Goal: Transaction & Acquisition: Download file/media

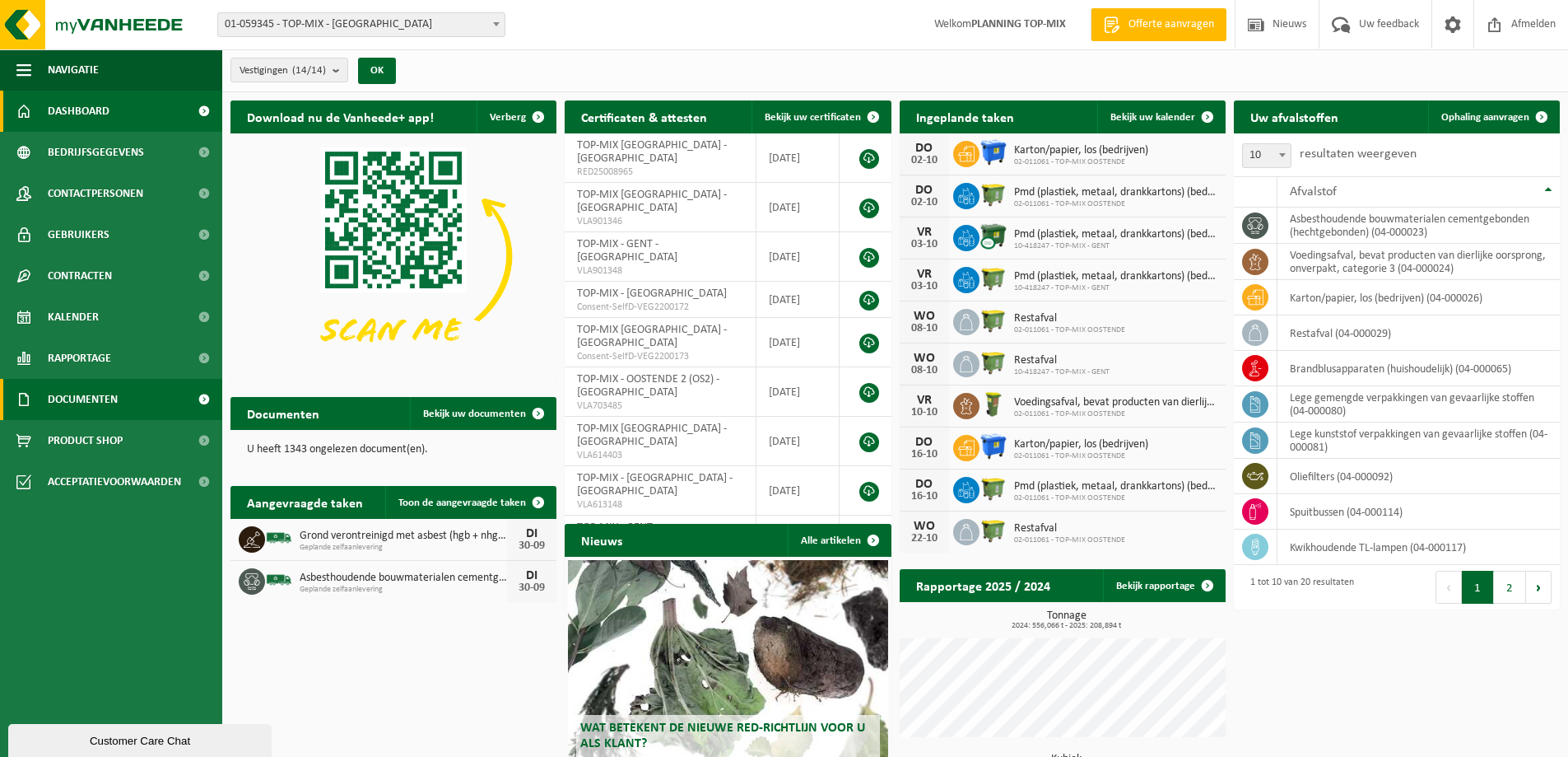
click at [105, 399] on span "Documenten" at bounding box center [82, 399] width 70 height 41
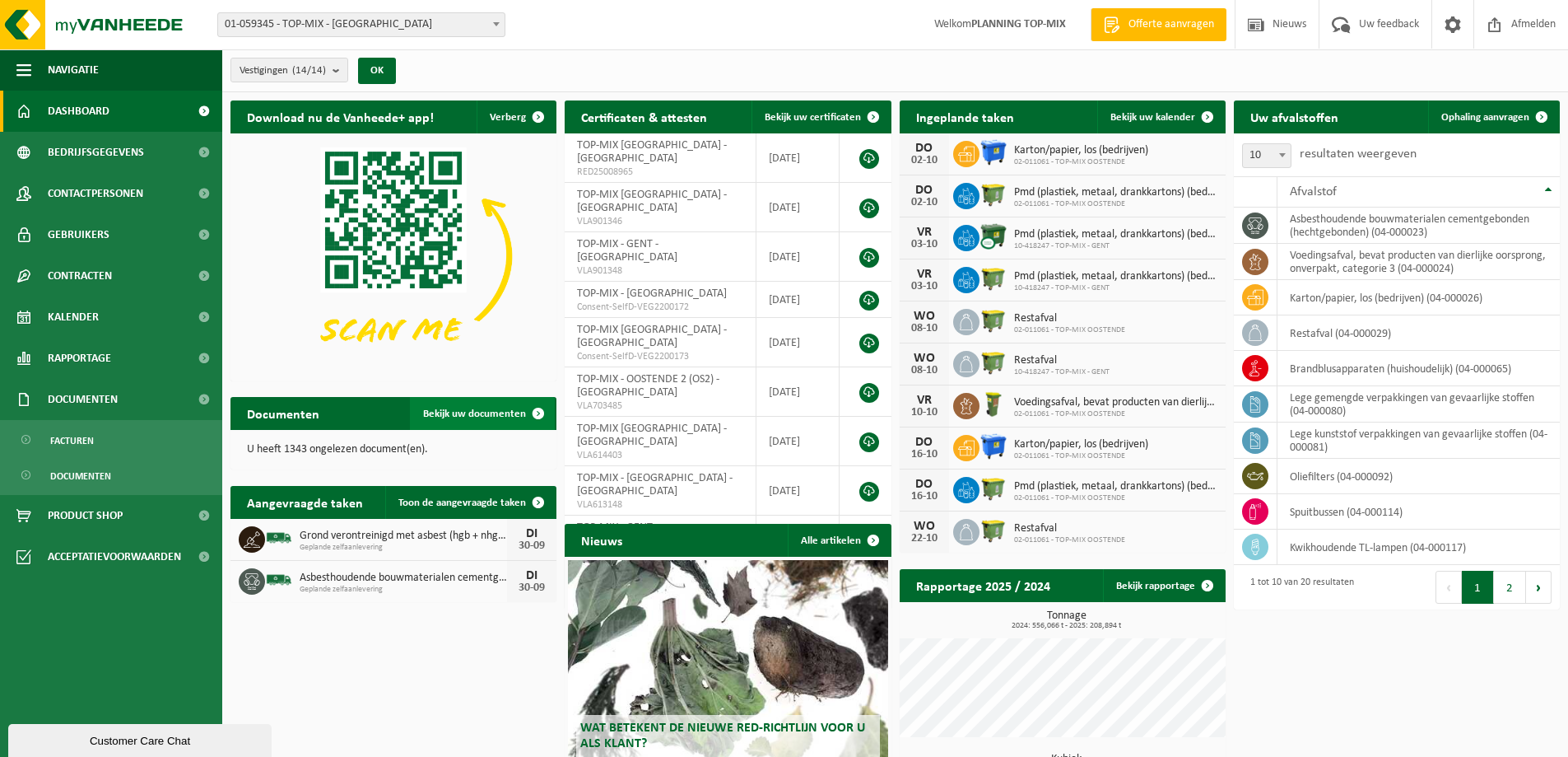
click at [468, 408] on span "Bekijk uw documenten" at bounding box center [474, 414] width 103 height 11
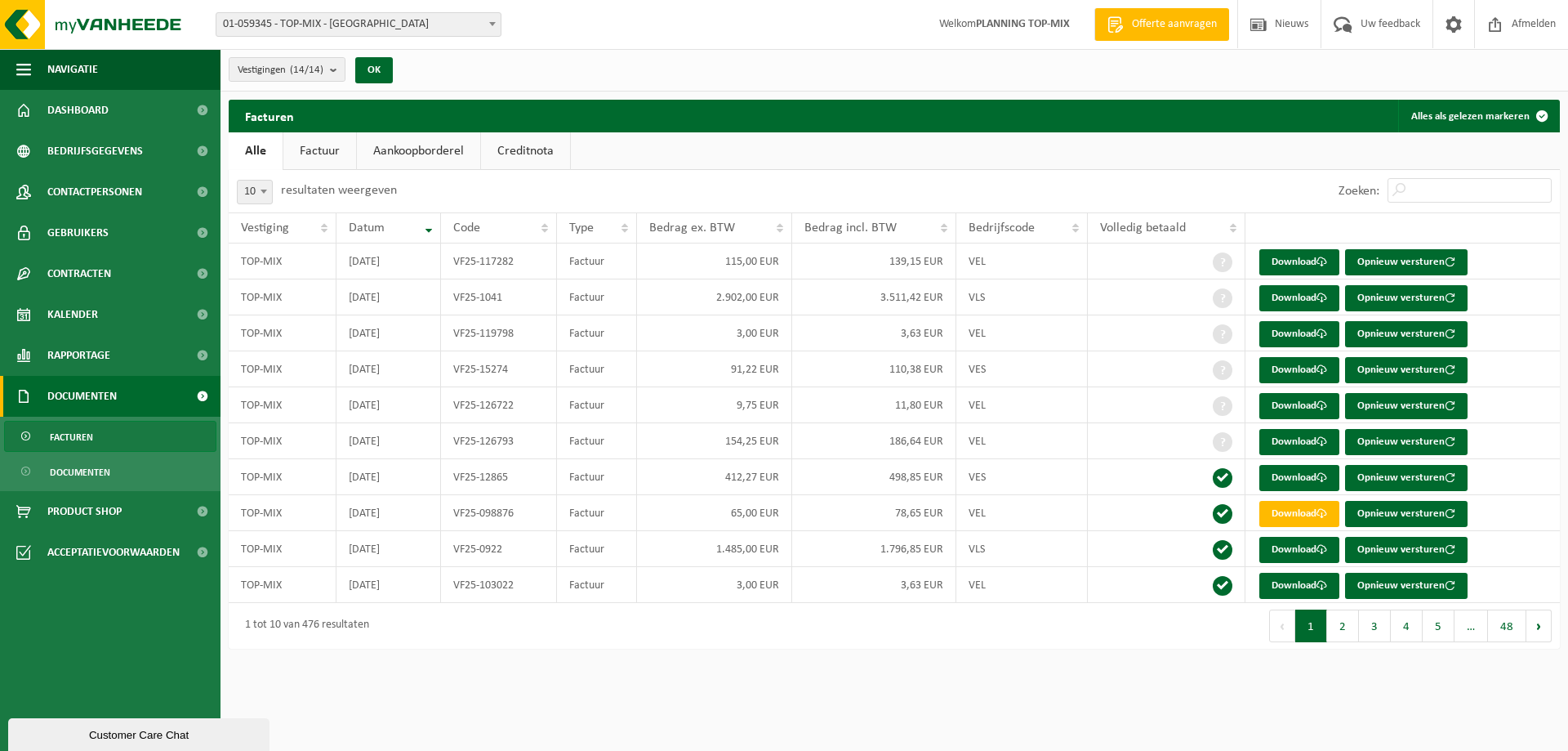
click at [104, 393] on span "Documenten" at bounding box center [81, 396] width 69 height 41
click at [92, 469] on span "Documenten" at bounding box center [80, 472] width 60 height 31
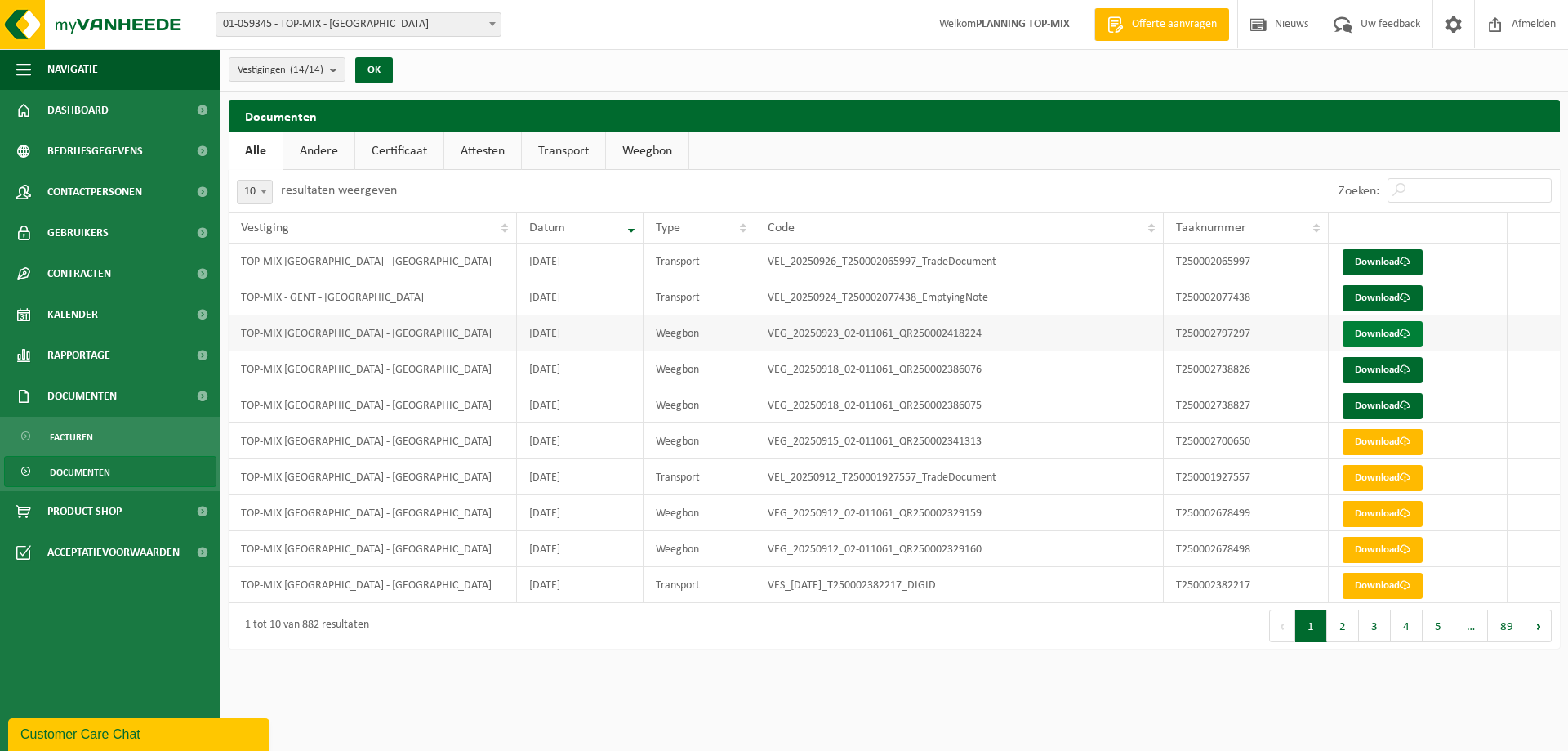
click at [1389, 333] on link "Download" at bounding box center [1382, 334] width 80 height 26
click at [571, 263] on td "2025-09-26" at bounding box center [580, 261] width 126 height 36
click at [1387, 255] on link "Download" at bounding box center [1382, 263] width 80 height 26
click at [1364, 337] on link "Download" at bounding box center [1382, 334] width 80 height 26
click at [549, 335] on td "2025-09-23" at bounding box center [580, 333] width 126 height 36
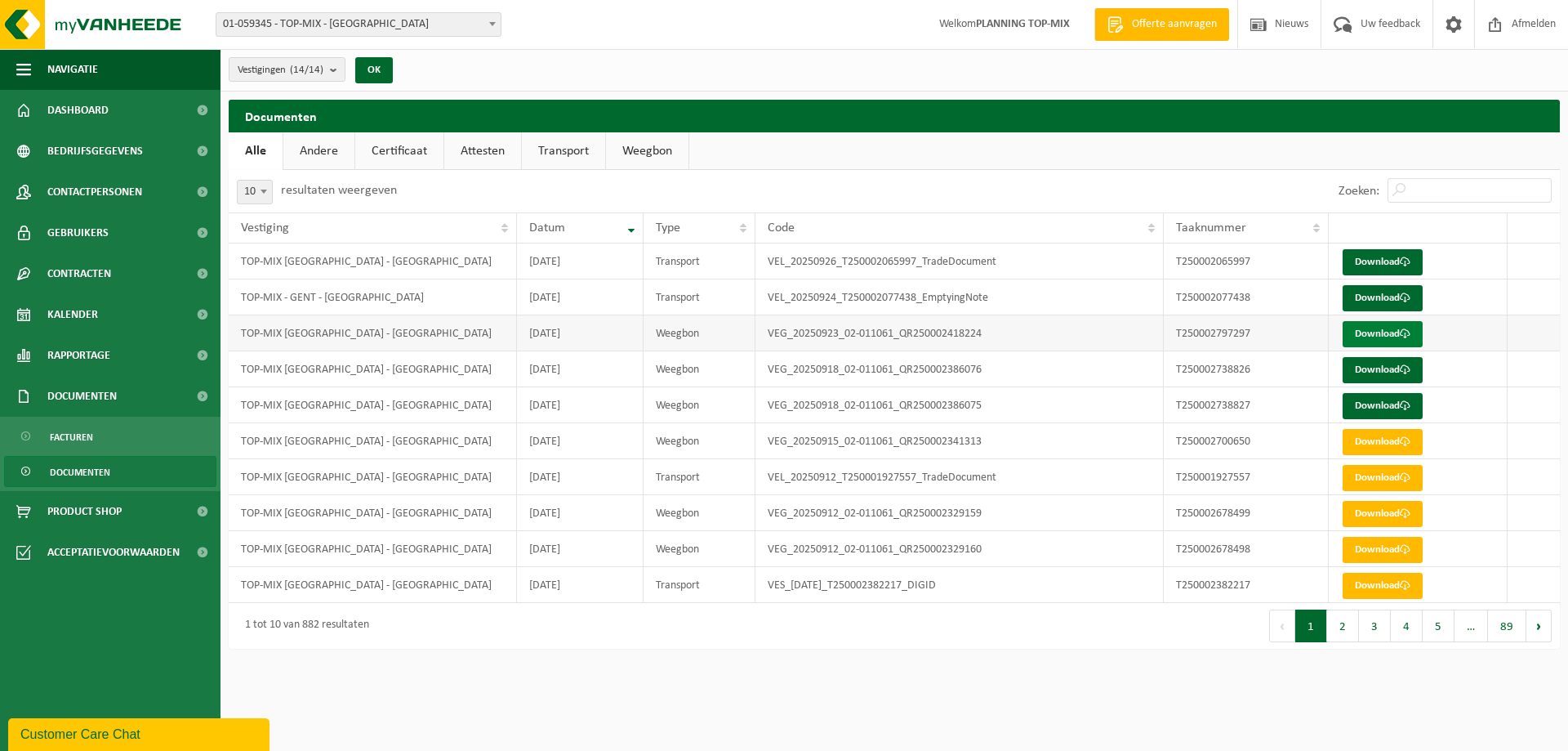
click at [1399, 332] on link "Download" at bounding box center [1382, 334] width 80 height 26
